Goal: Information Seeking & Learning: Learn about a topic

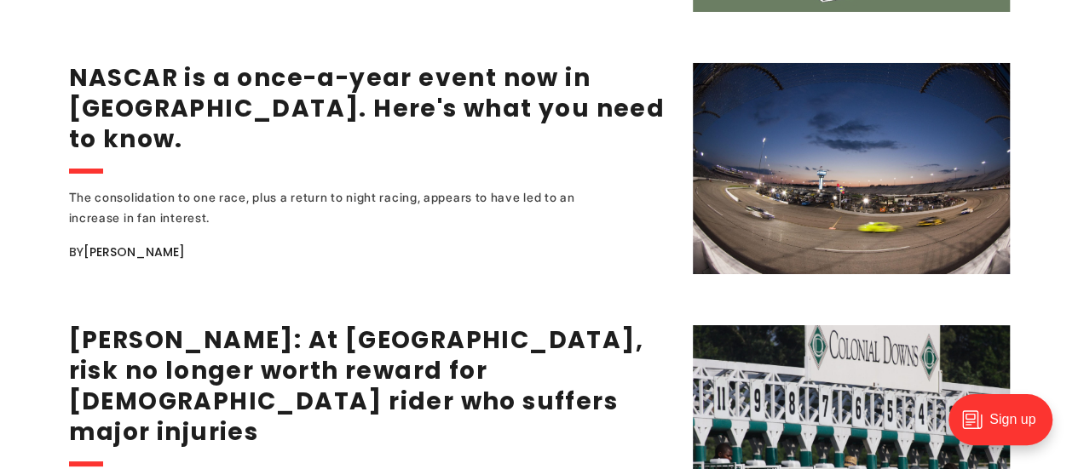
scroll to position [3098, 0]
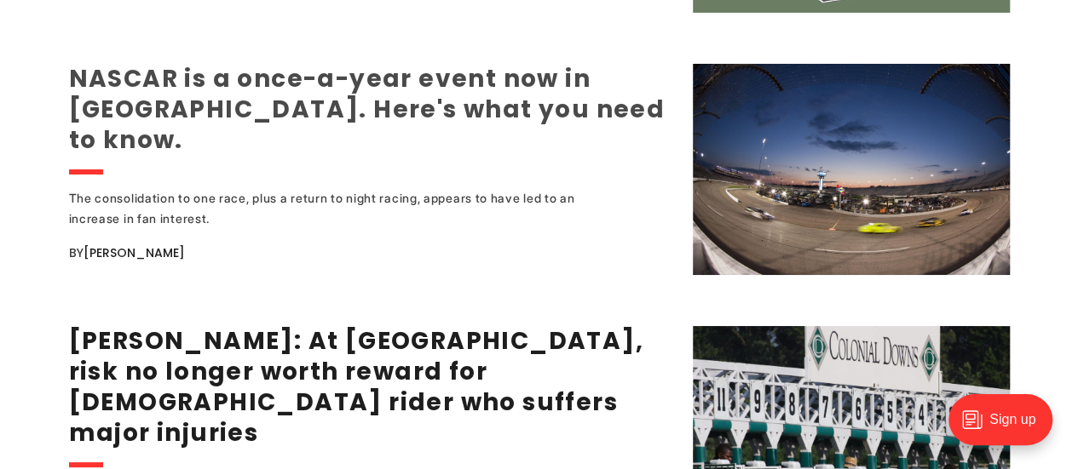
click at [460, 89] on link "NASCAR is a once-a-year event now in Richmond. Here's what you need to know." at bounding box center [367, 109] width 596 height 95
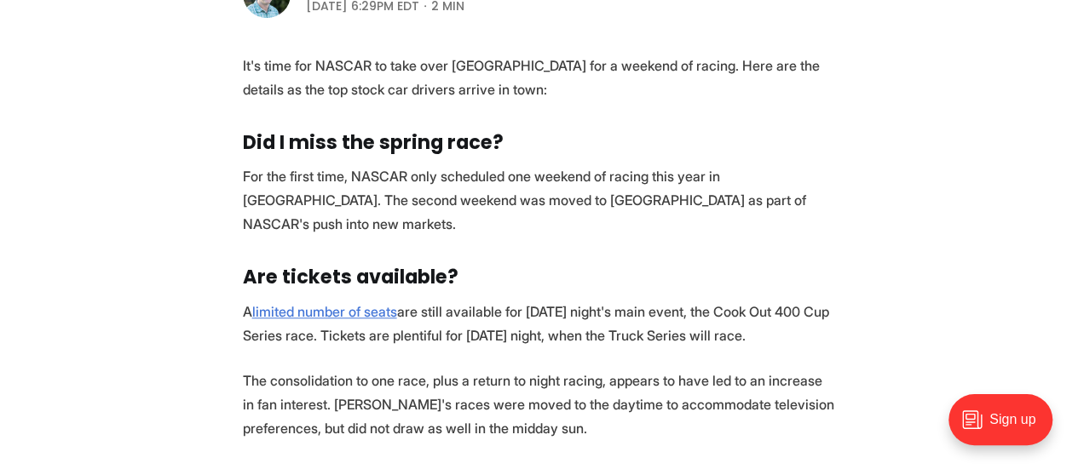
scroll to position [625, 0]
click at [355, 304] on link "limited number of seats" at bounding box center [324, 312] width 145 height 17
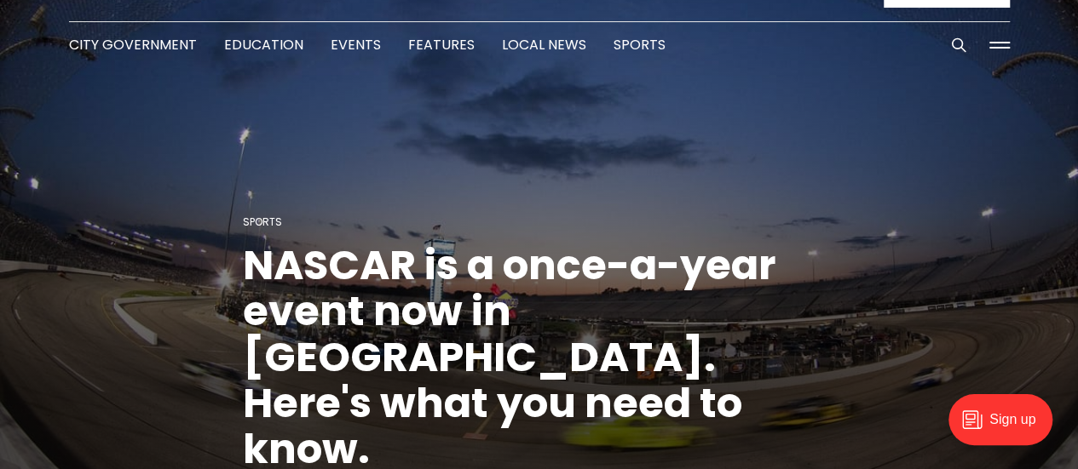
scroll to position [0, 0]
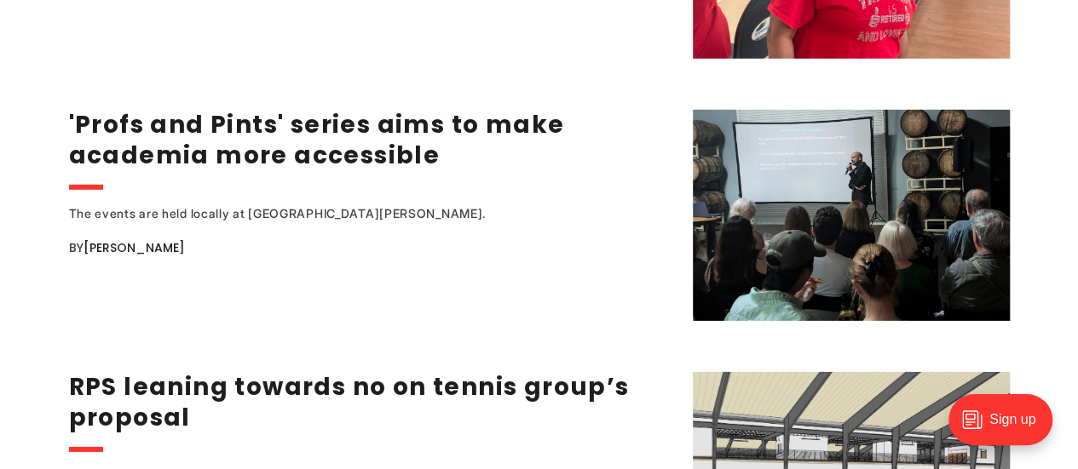
scroll to position [2528, 0]
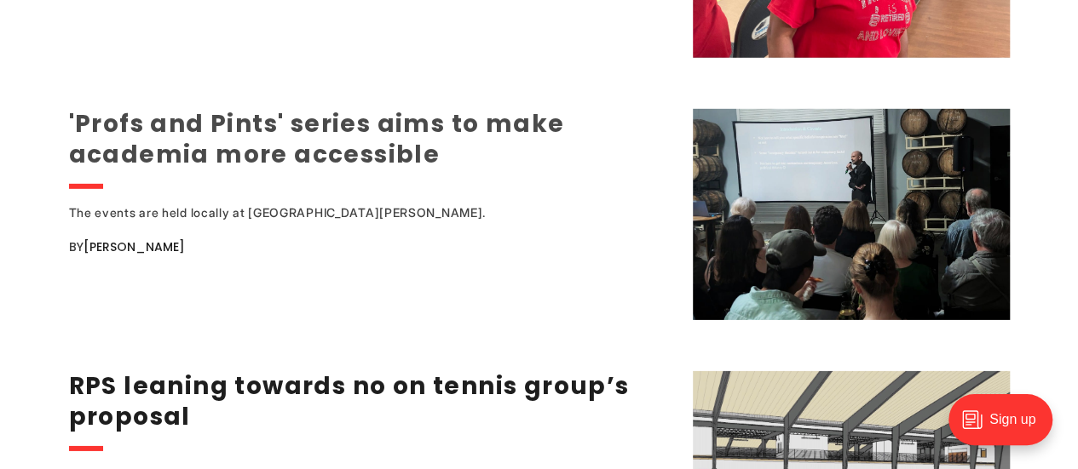
click at [314, 162] on link "'Profs and Pints' series aims to make academia more accessible" at bounding box center [317, 139] width 496 height 64
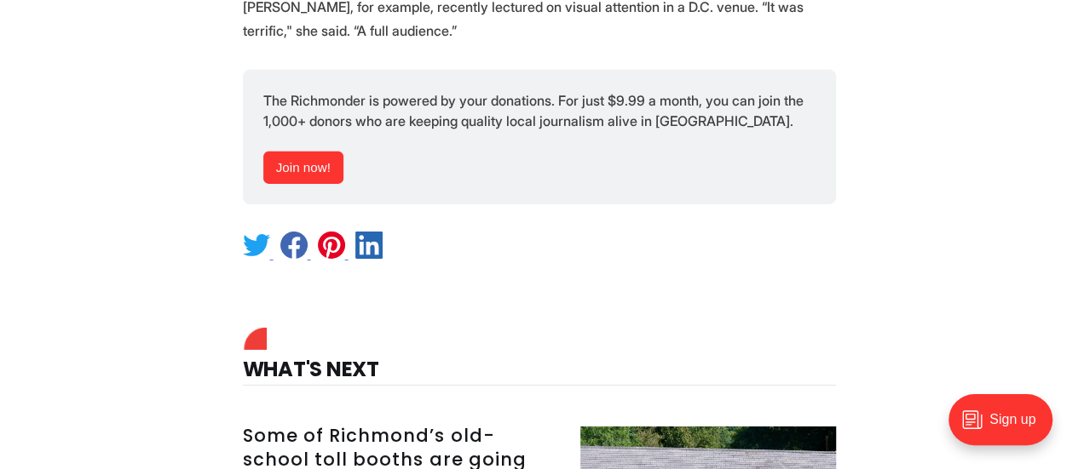
scroll to position [2659, 0]
